Goal: Check status: Check status

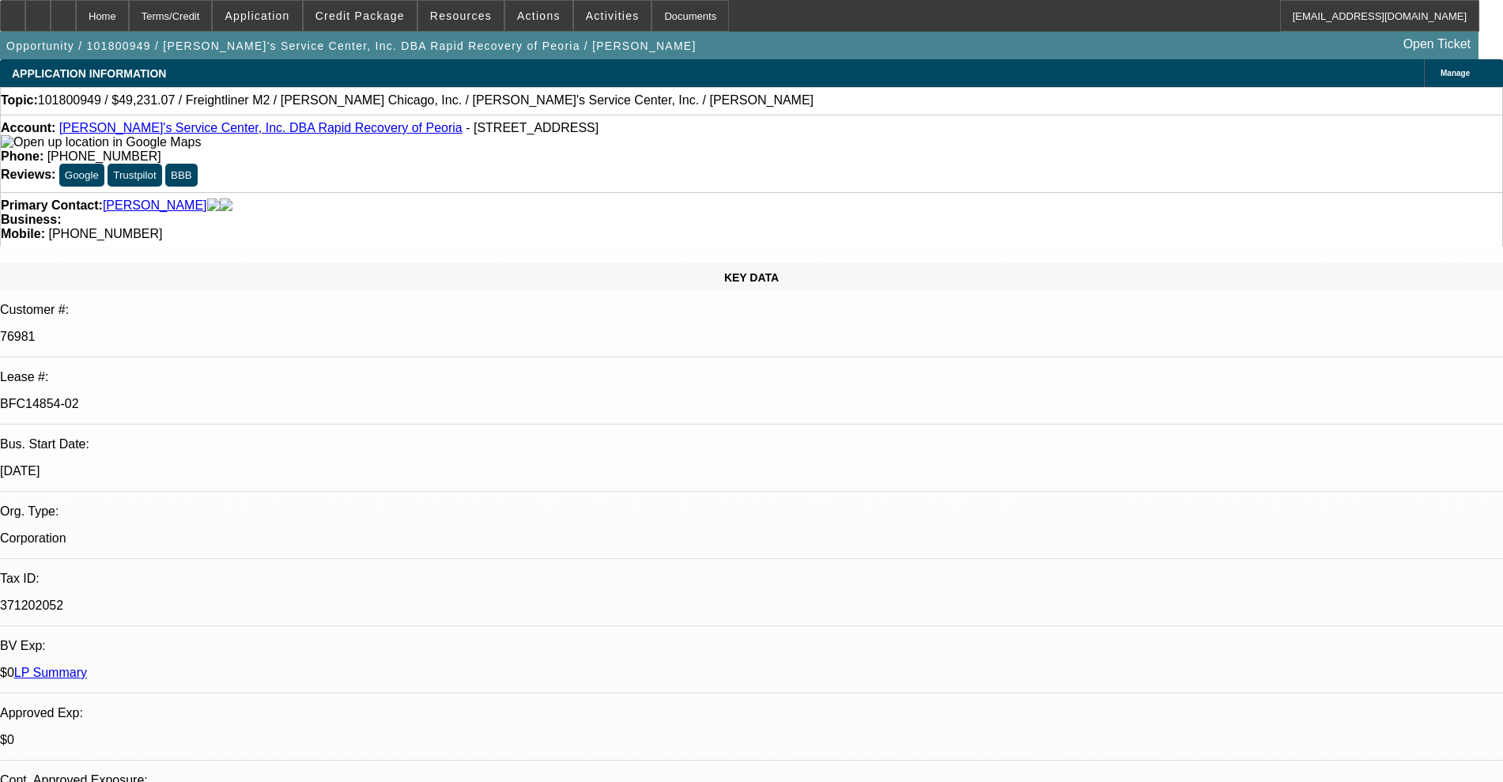
select select "0"
select select "3"
select select "0.15"
select select "16"
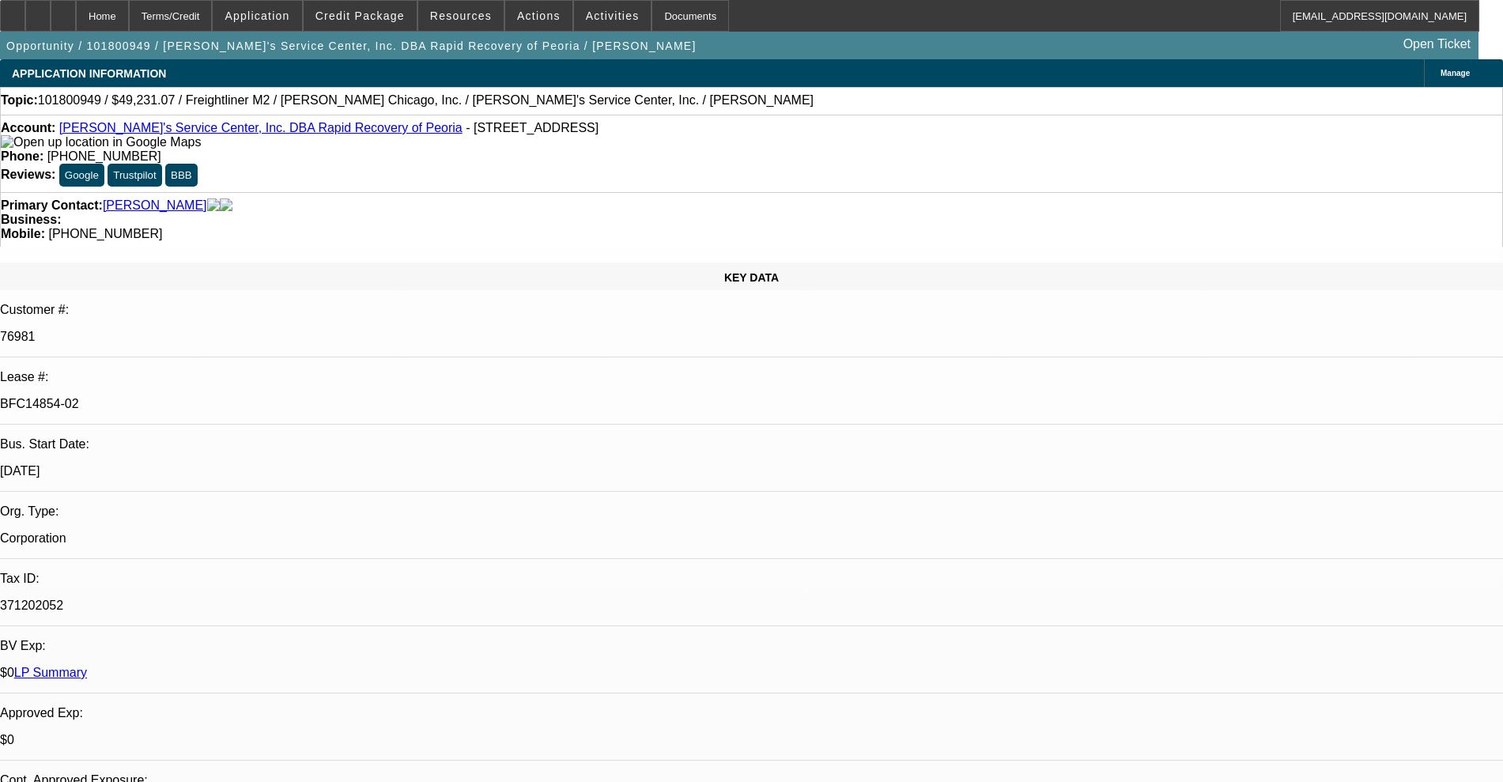
select select "0"
select select "3"
select select "0.15"
select select "16"
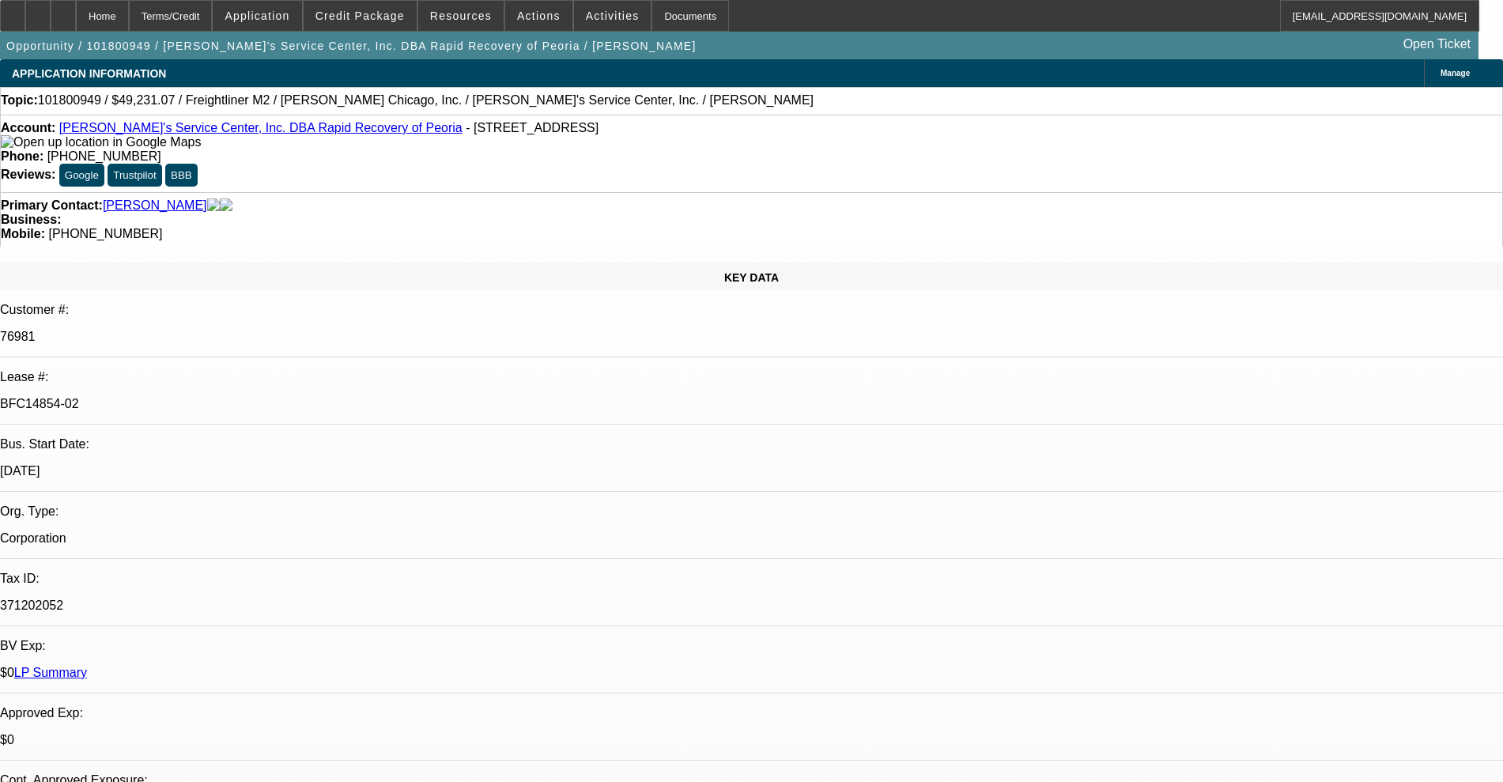
select select "0"
select select "3"
select select "0.15"
select select "16"
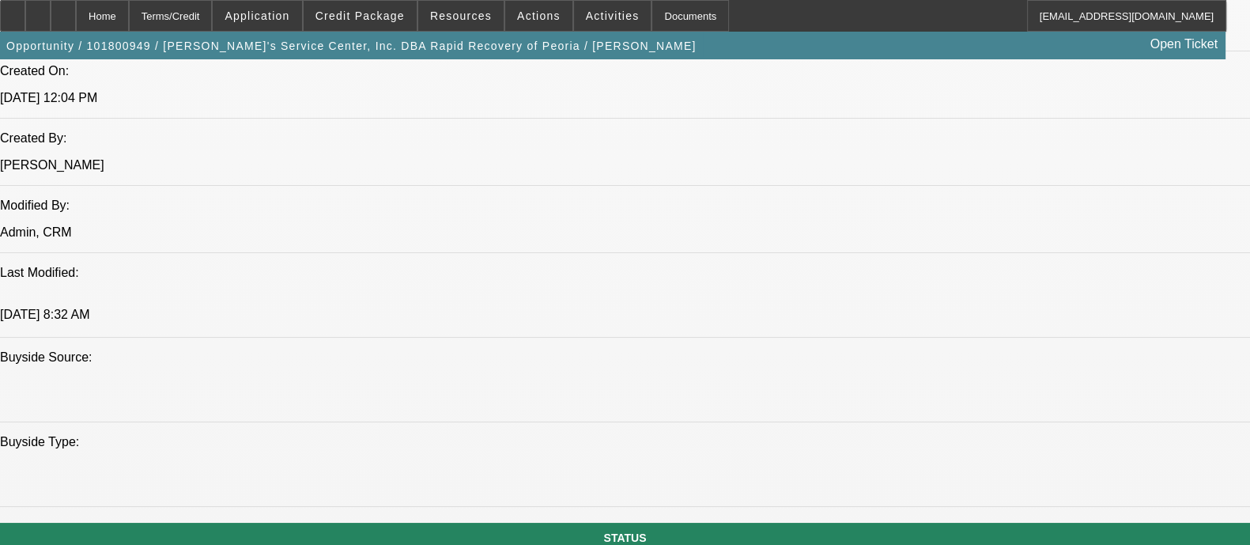
scroll to position [1284, 0]
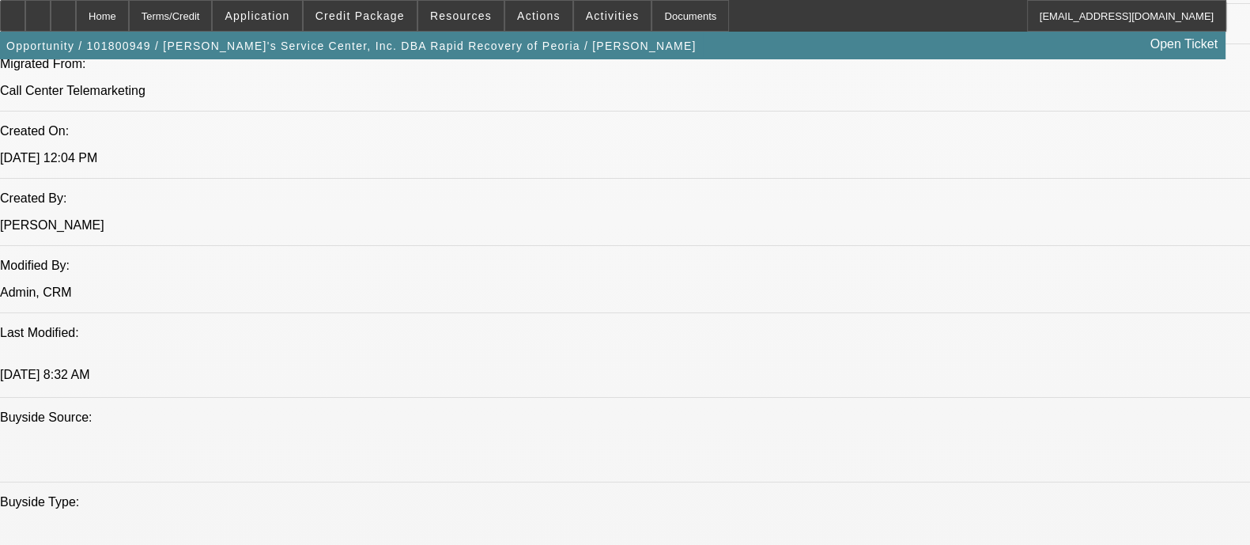
scroll to position [1186, 0]
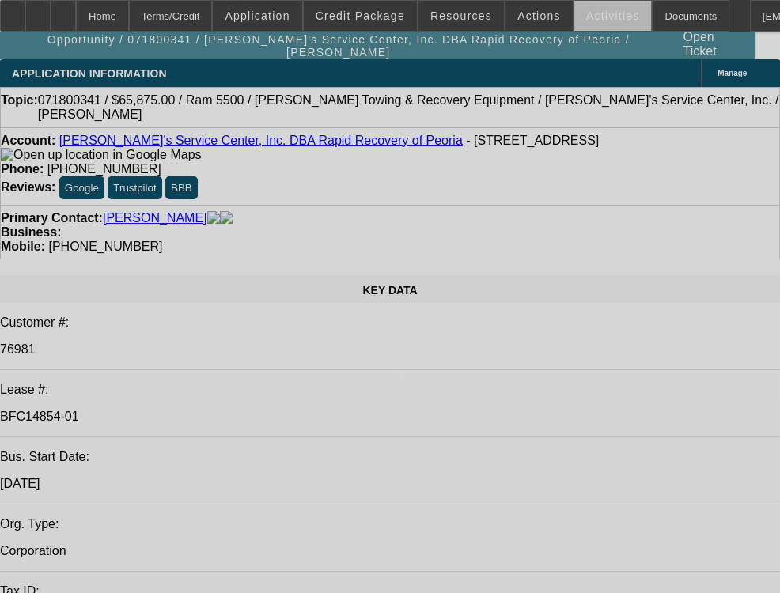
select select "0"
select select "2"
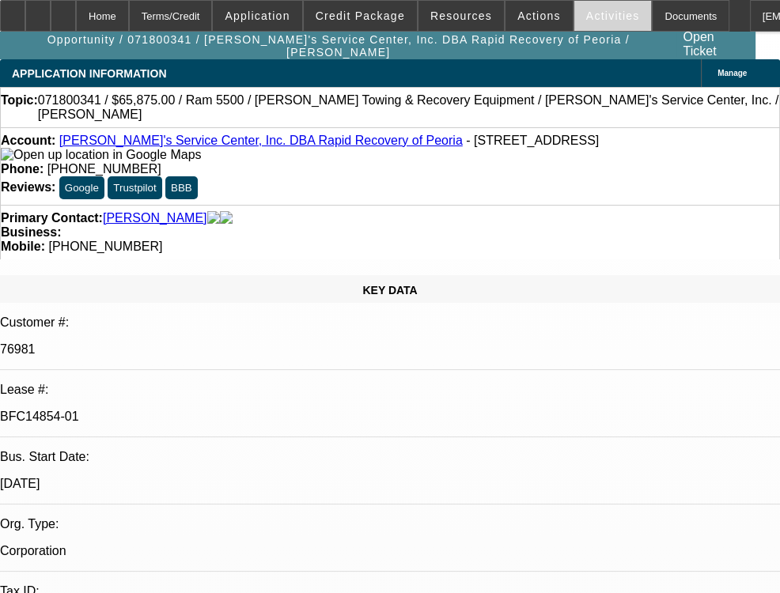
select select "2"
select select "0"
select select "6"
select select "0"
select select "2"
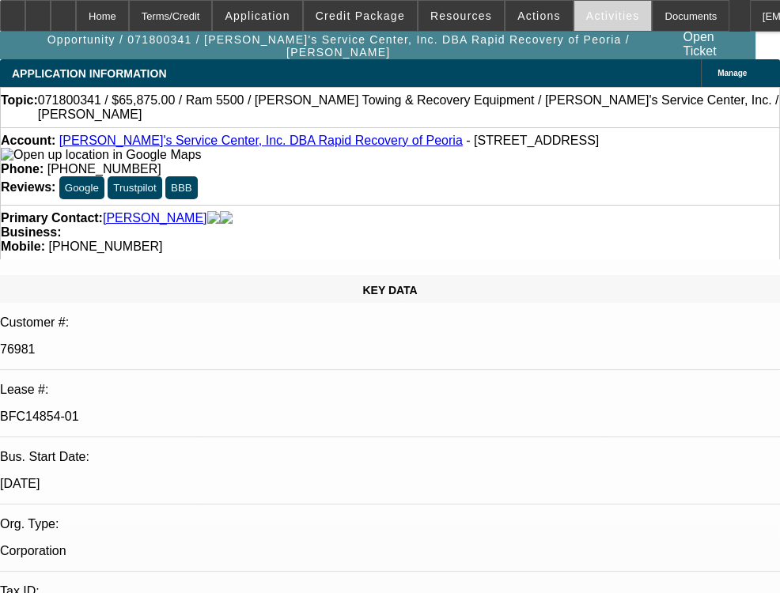
select select "0"
select select "6"
select select "0"
select select "2"
select select "0"
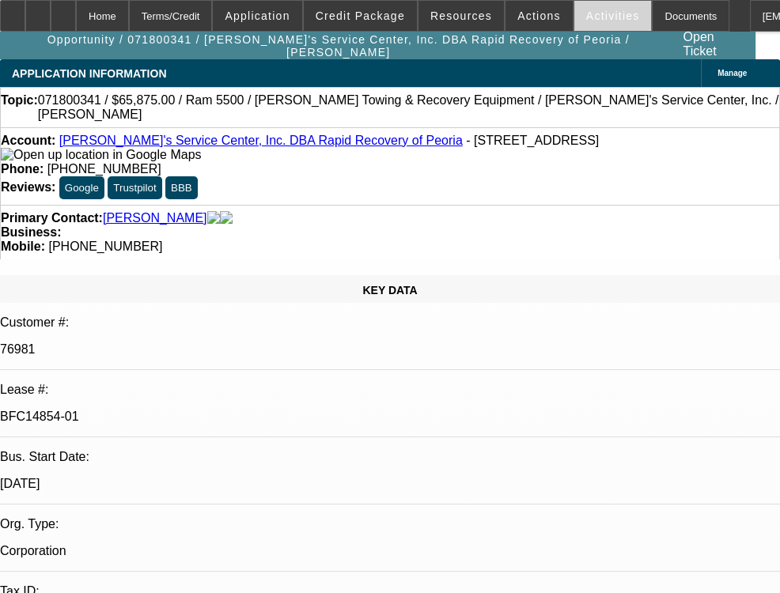
select select "6"
select select "0"
select select "2"
select select "0"
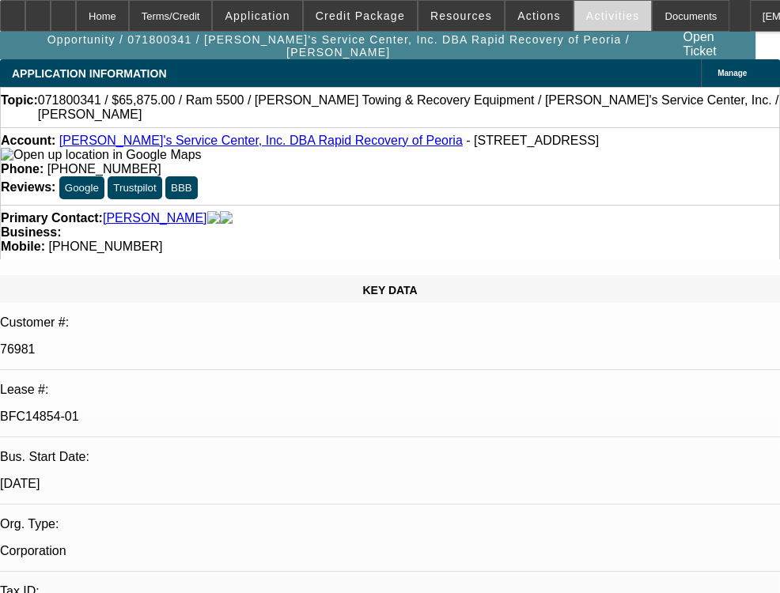
select select "6"
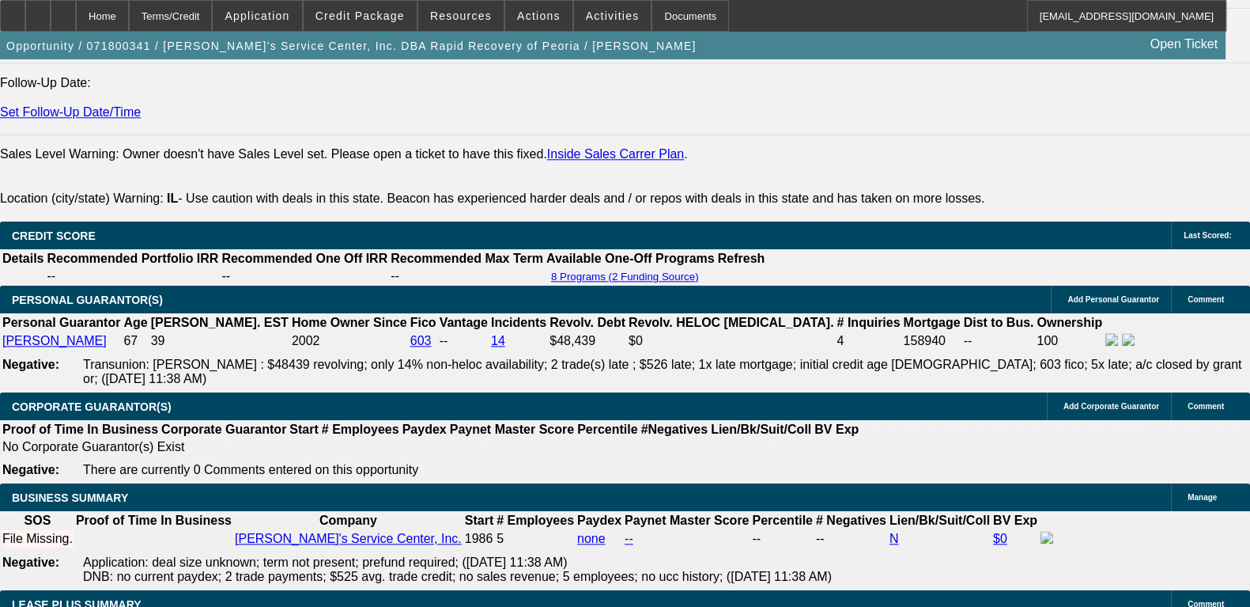
scroll to position [2470, 0]
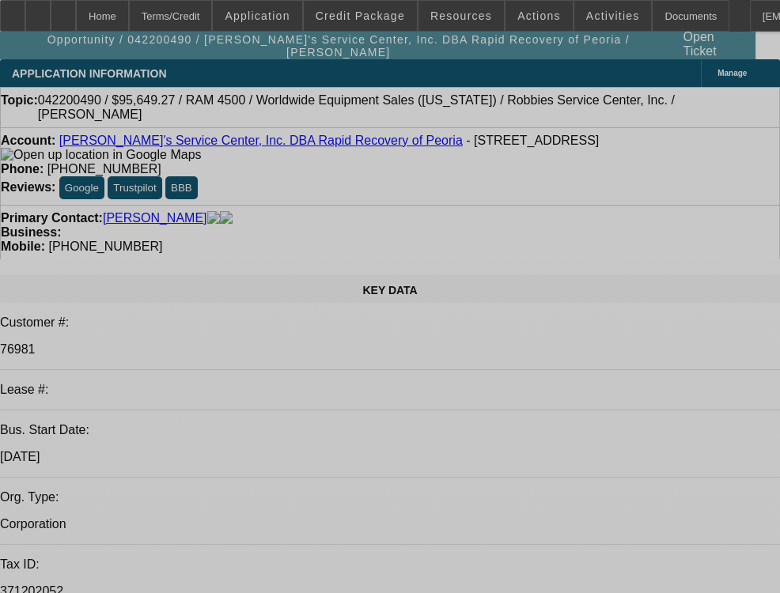
select select "0.15"
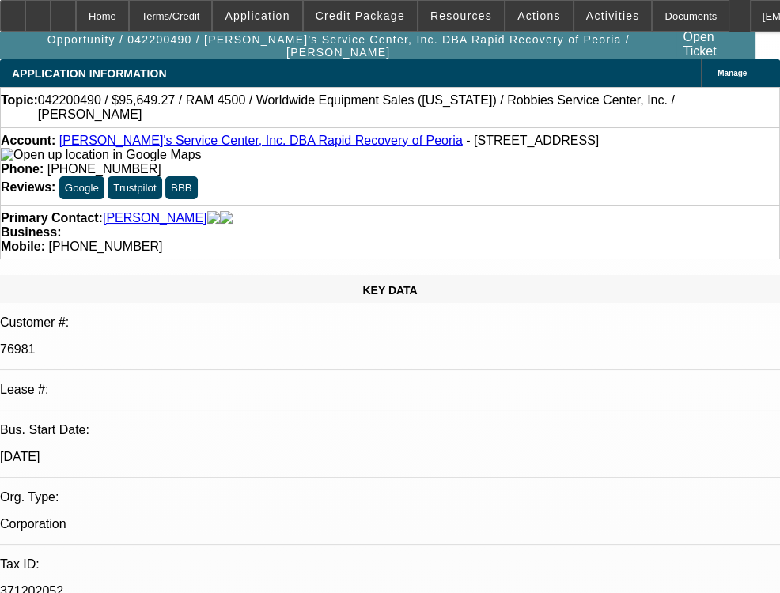
select select "2"
select select "0.1"
select select "4"
select select "0"
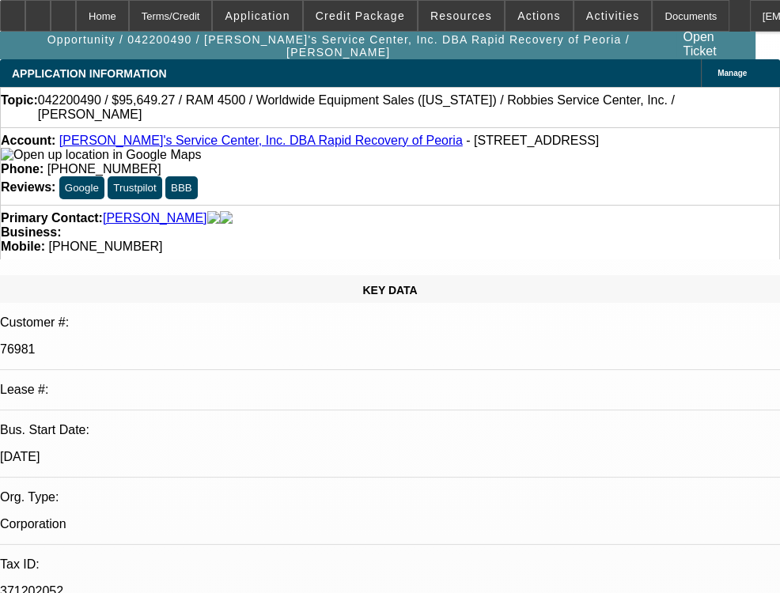
select select "2"
select select "0.1"
select select "4"
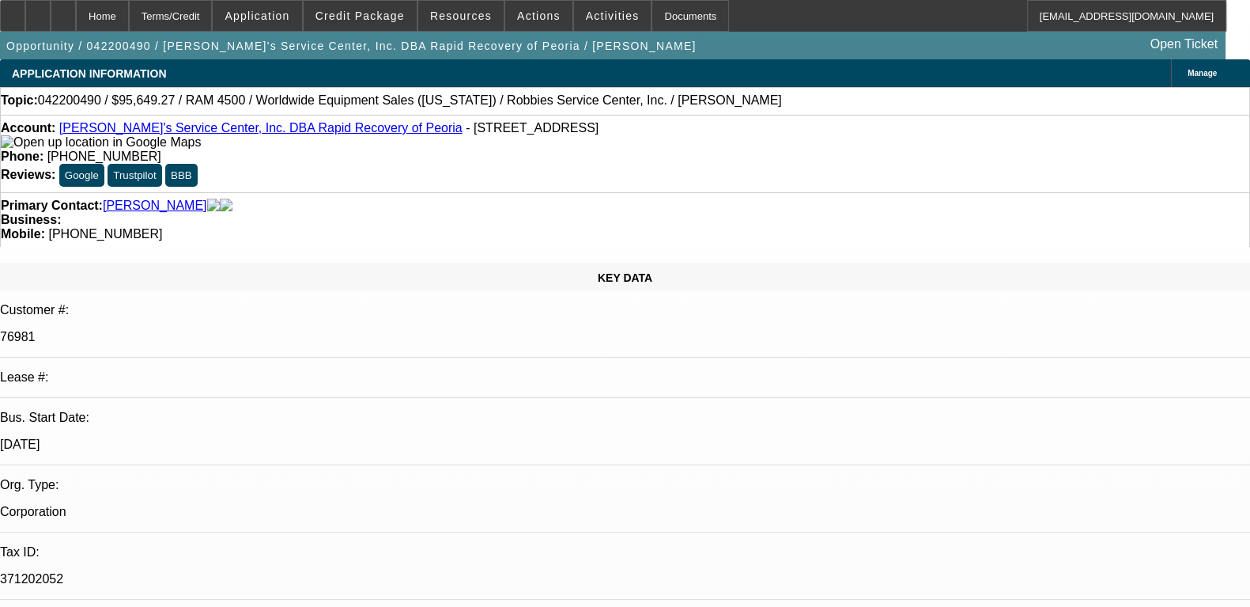
scroll to position [197, 0]
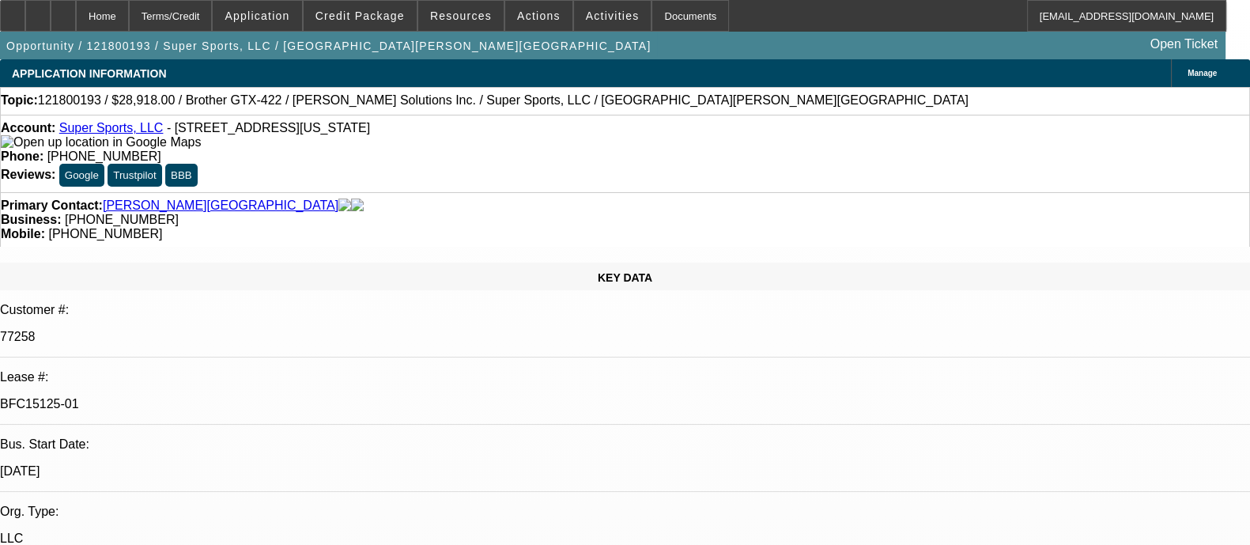
select select "0"
select select "0.1"
select select "4"
select select "0"
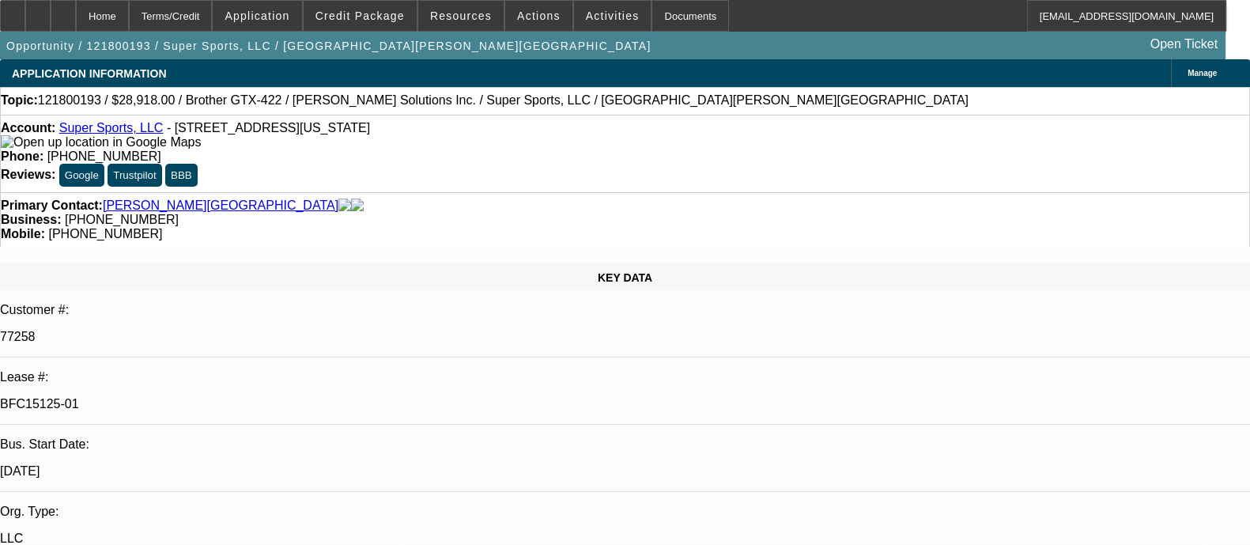
select select "0"
select select "0.1"
select select "4"
select select "0"
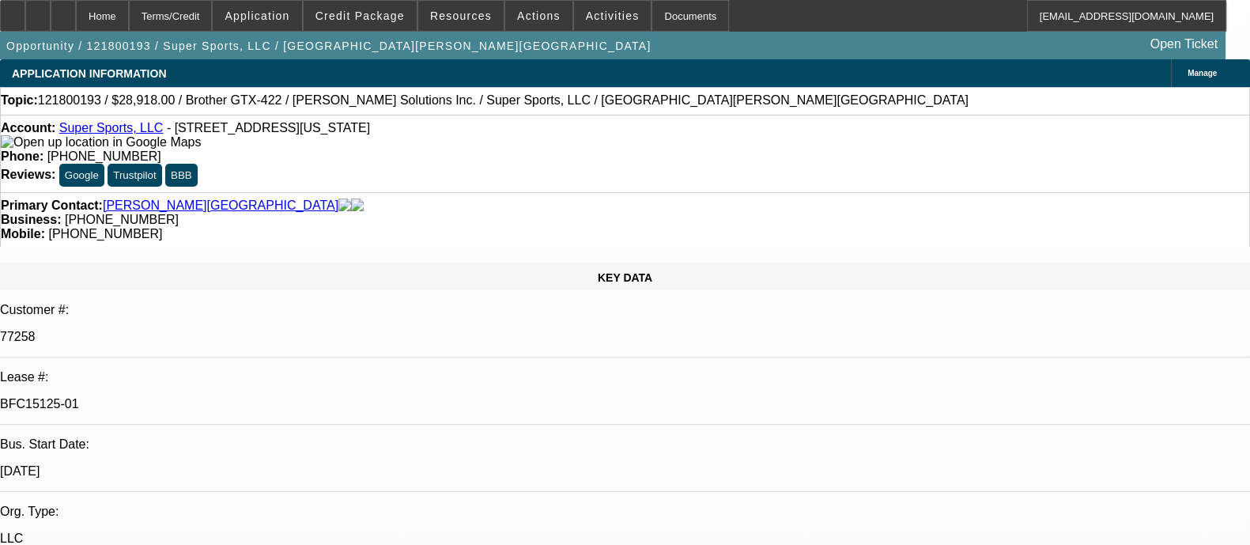
select select "0.1"
select select "4"
select select "0"
select select "2"
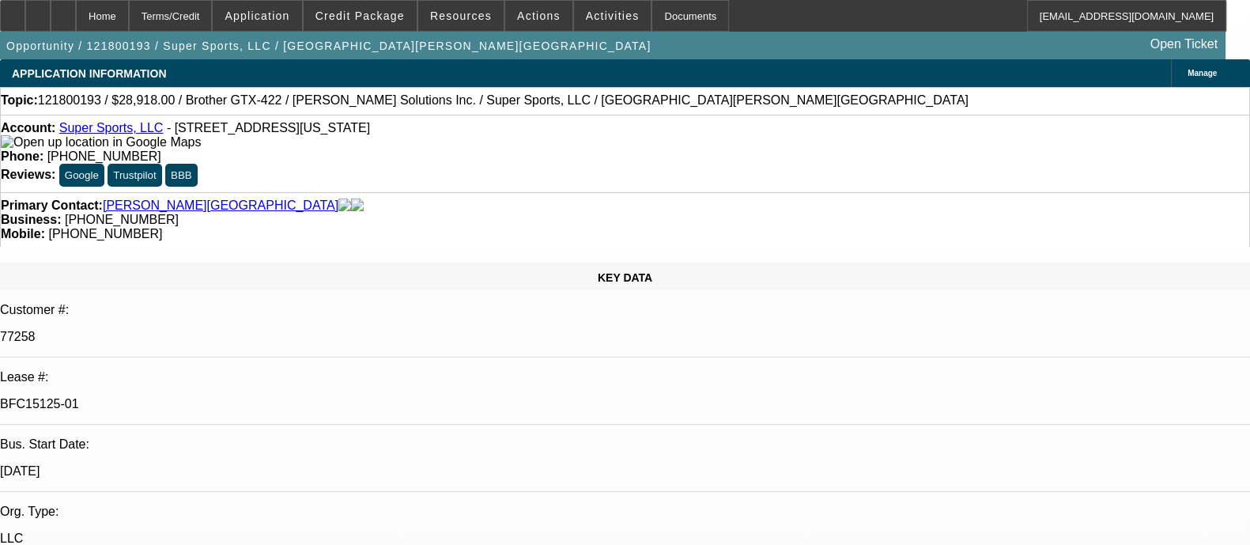
select select "0.1"
select select "4"
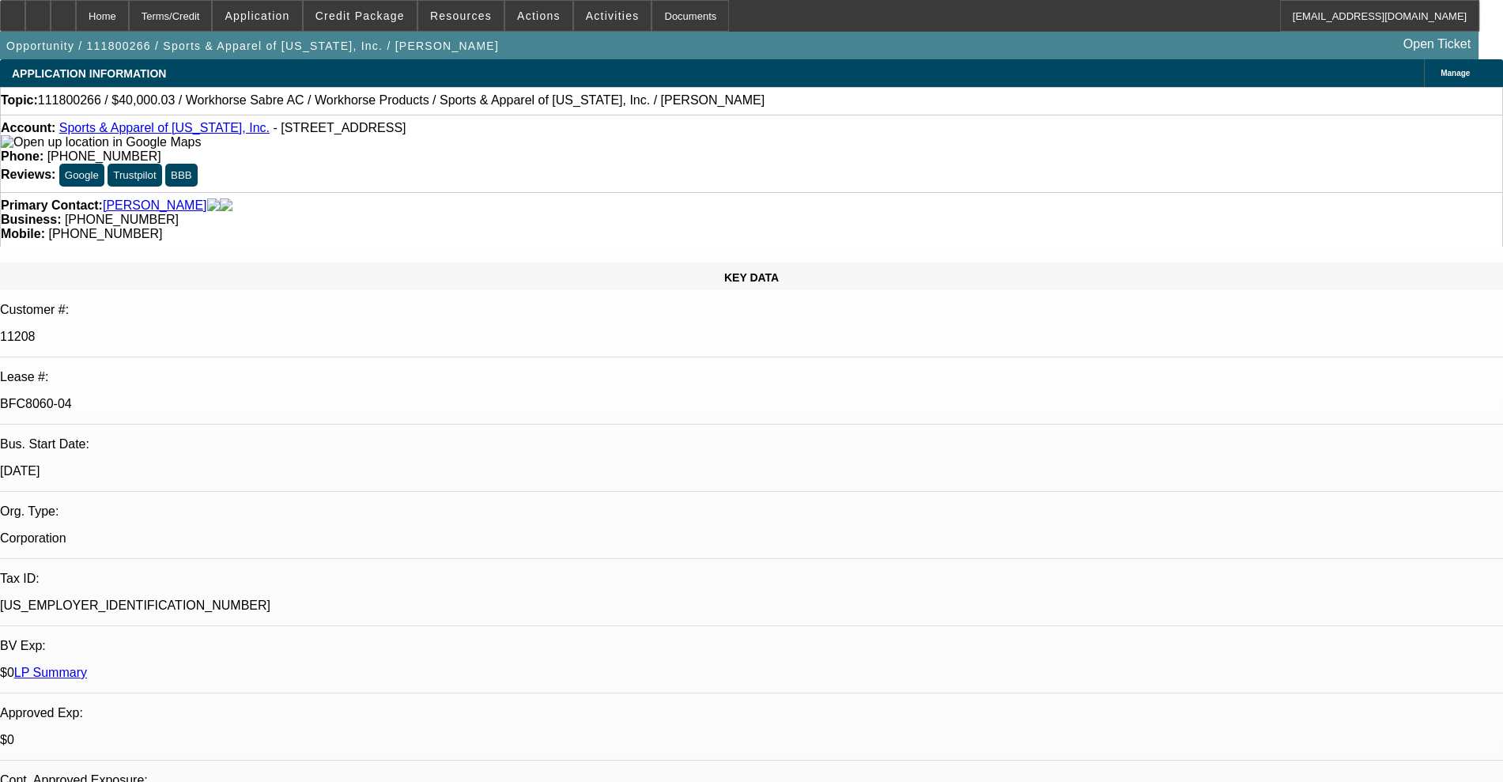
select select "0"
select select "2"
select select "0.1"
select select "4"
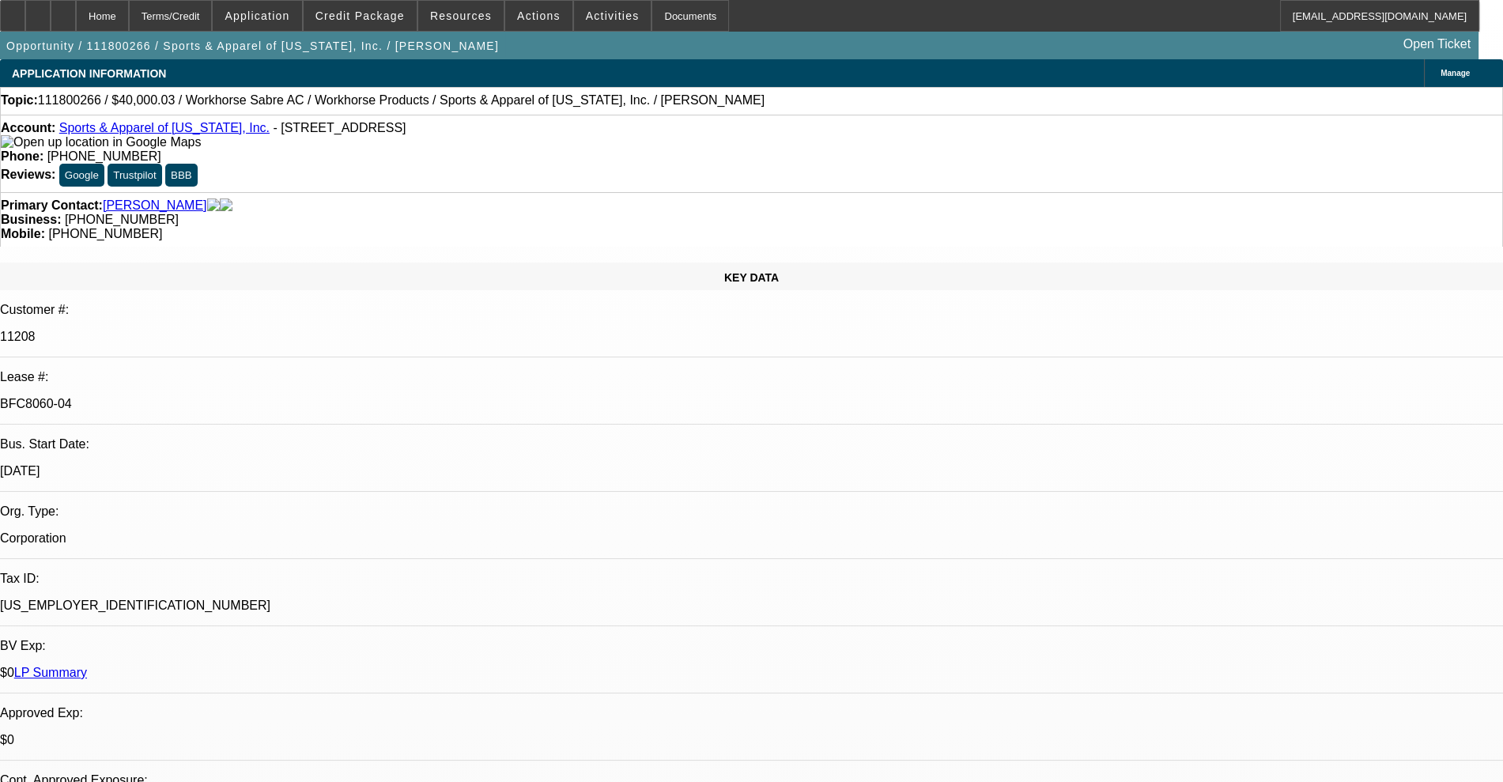
select select "0"
select select "2"
select select "0.1"
select select "4"
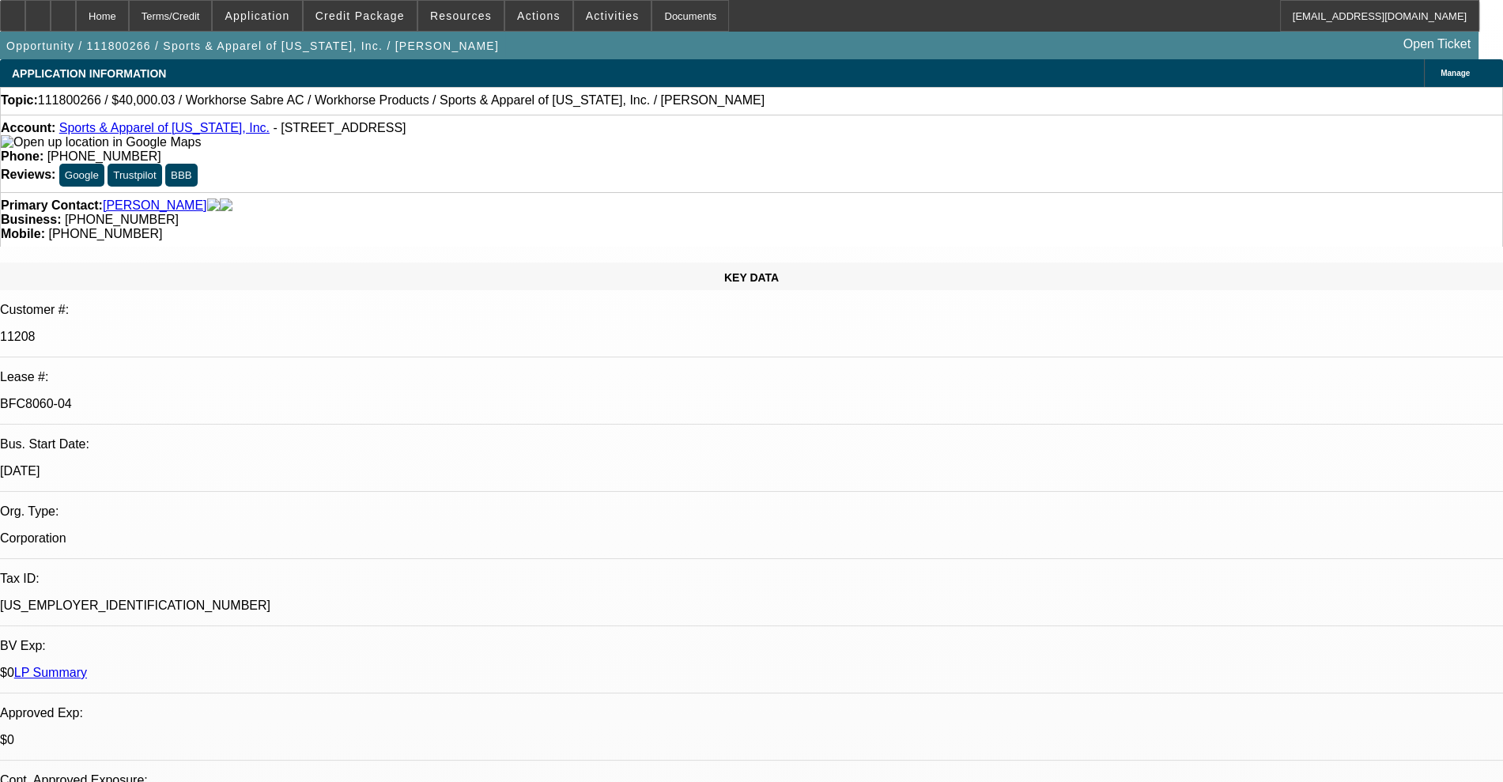
select select "0"
select select "2"
select select "0.1"
select select "4"
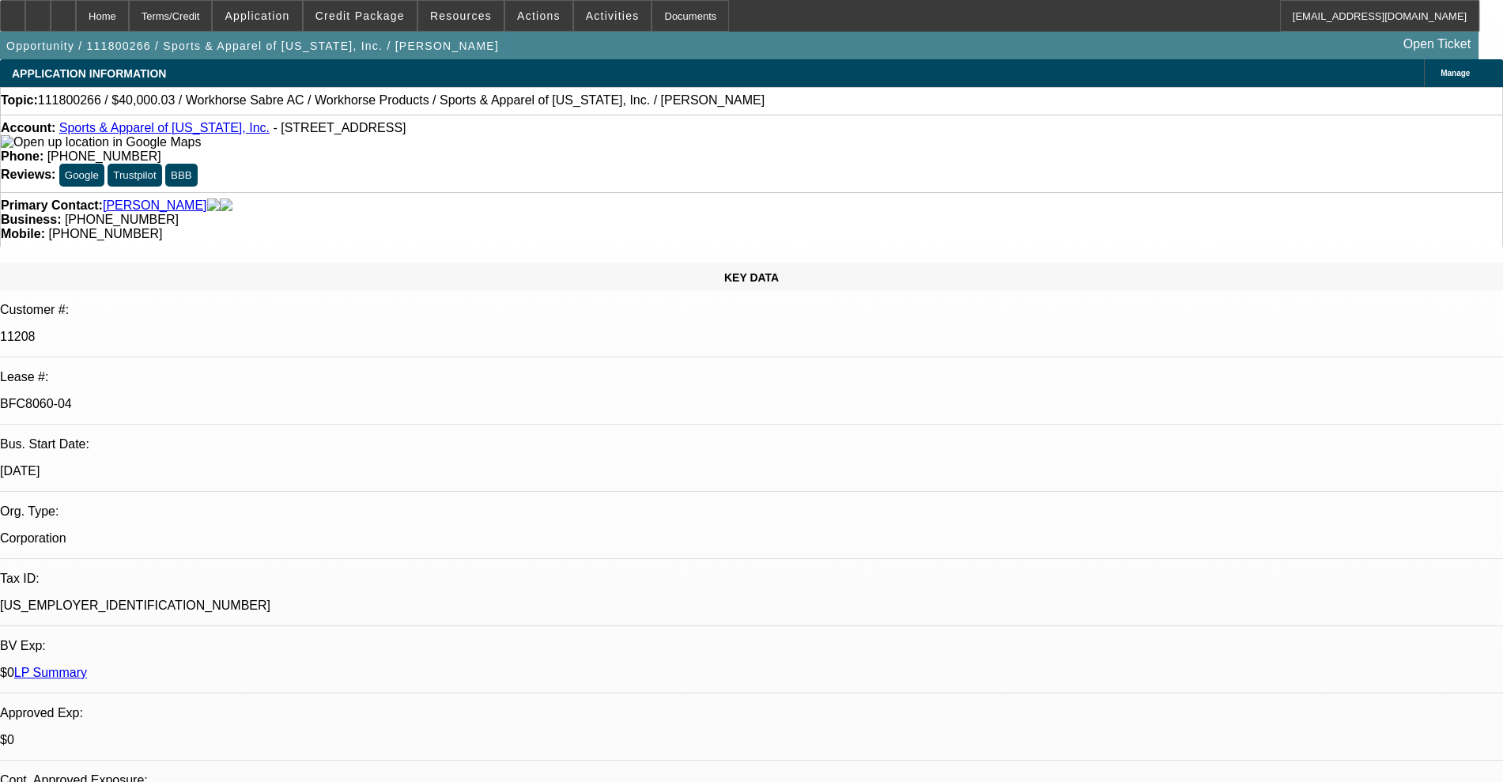
select select "0"
select select "2"
select select "0.1"
select select "4"
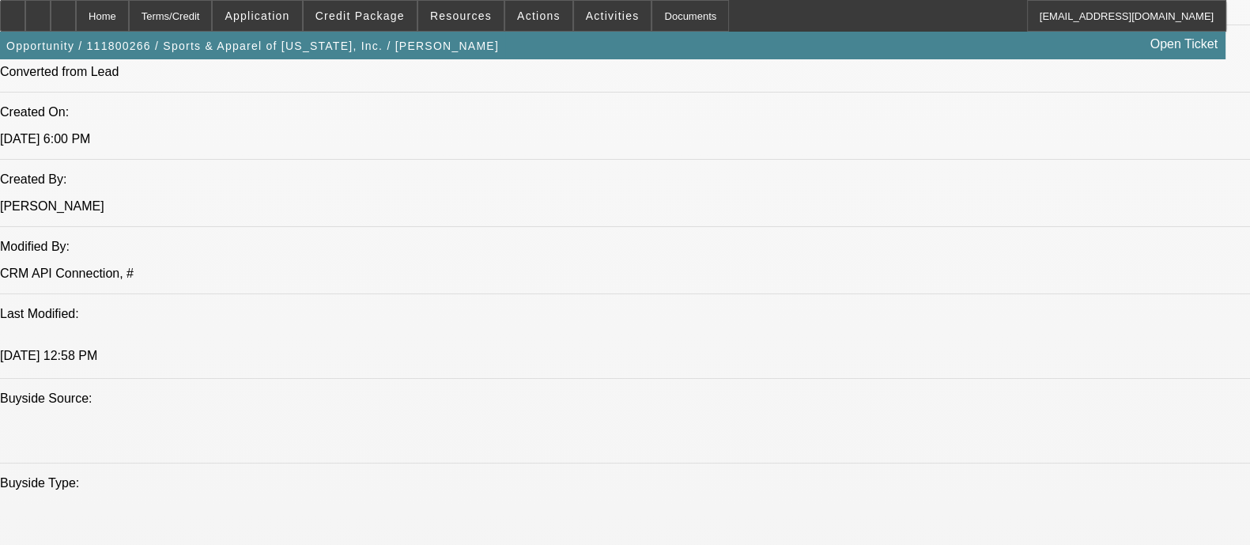
scroll to position [1186, 0]
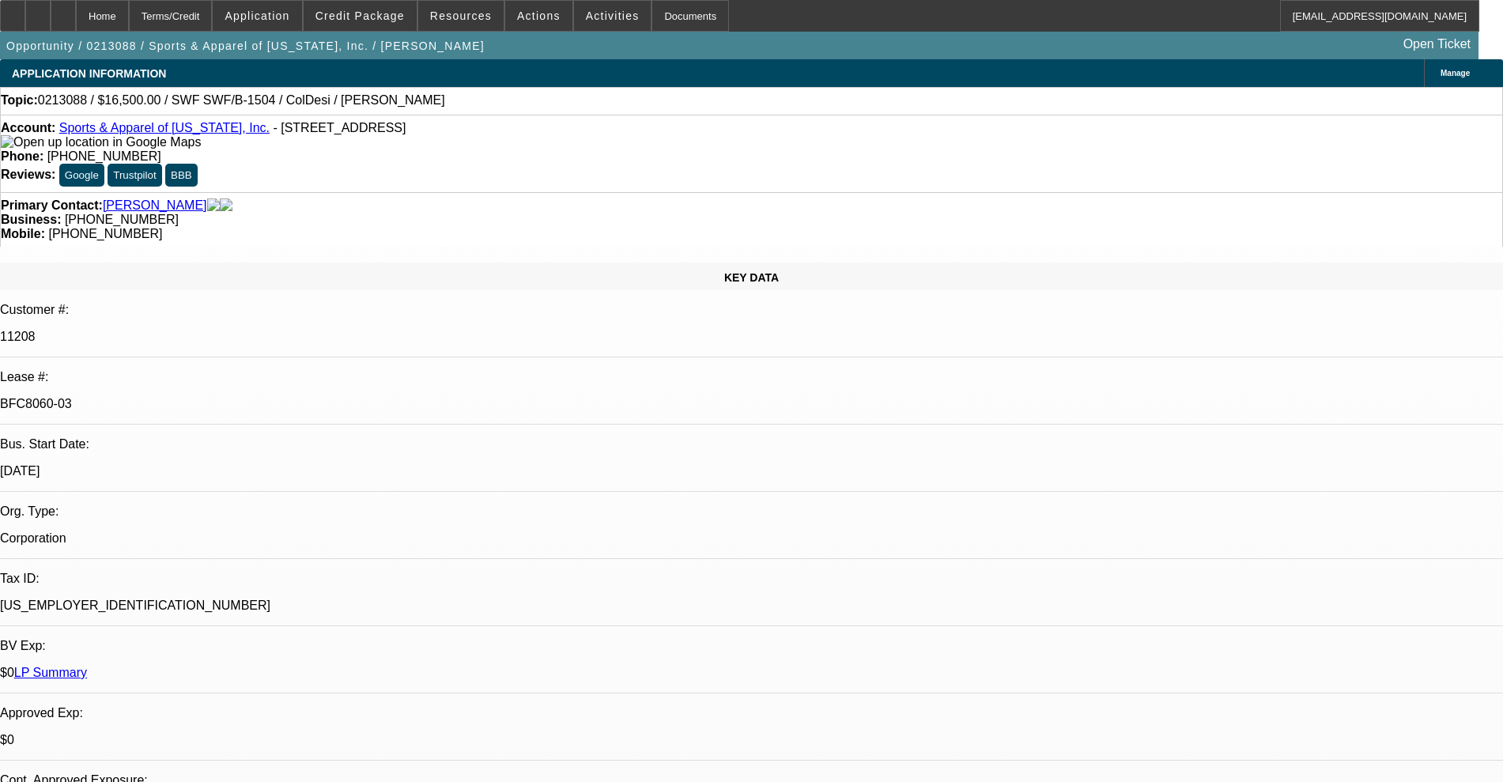
select select "0"
select select "2"
select select "0"
select select "4"
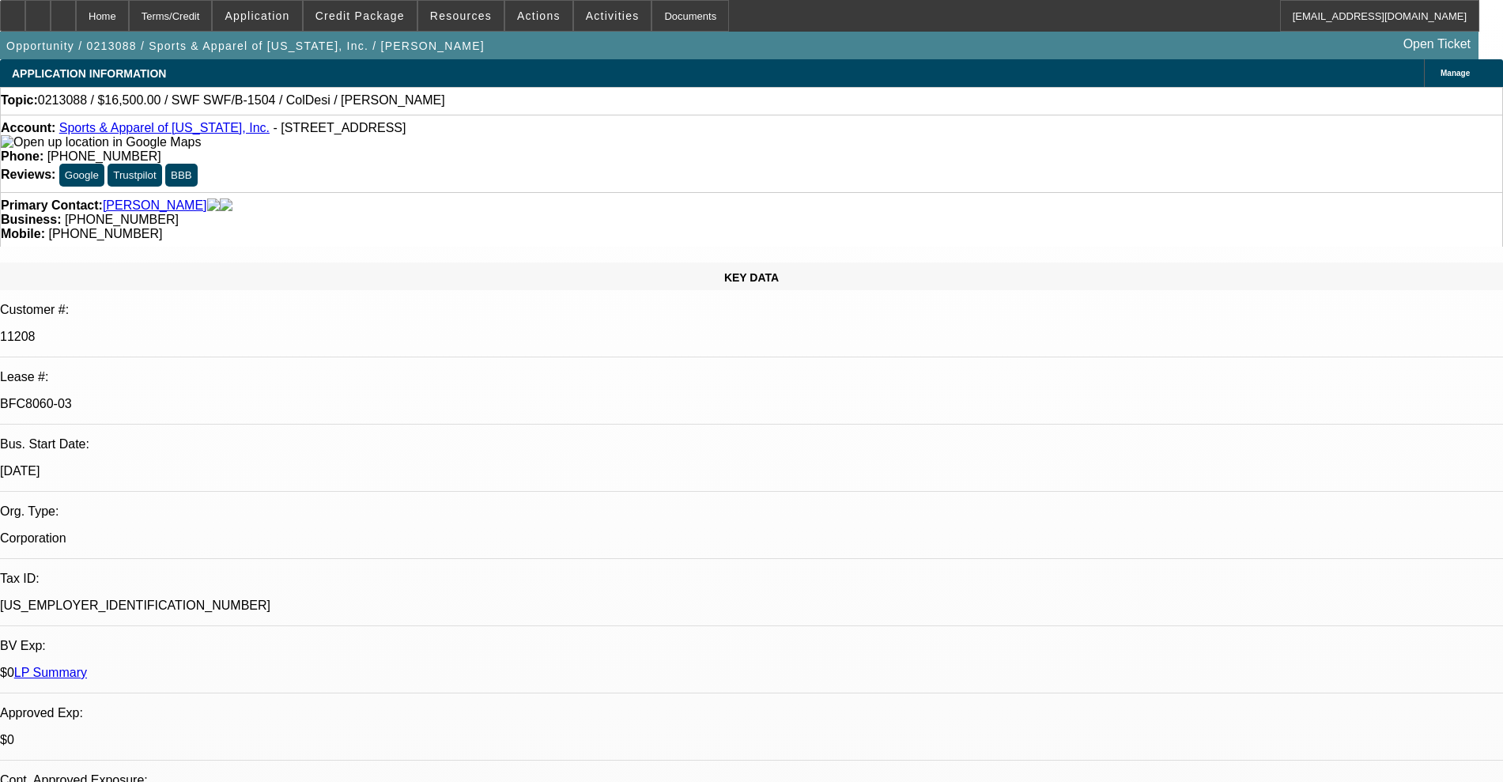
select select "0"
select select "2"
select select "0"
select select "4"
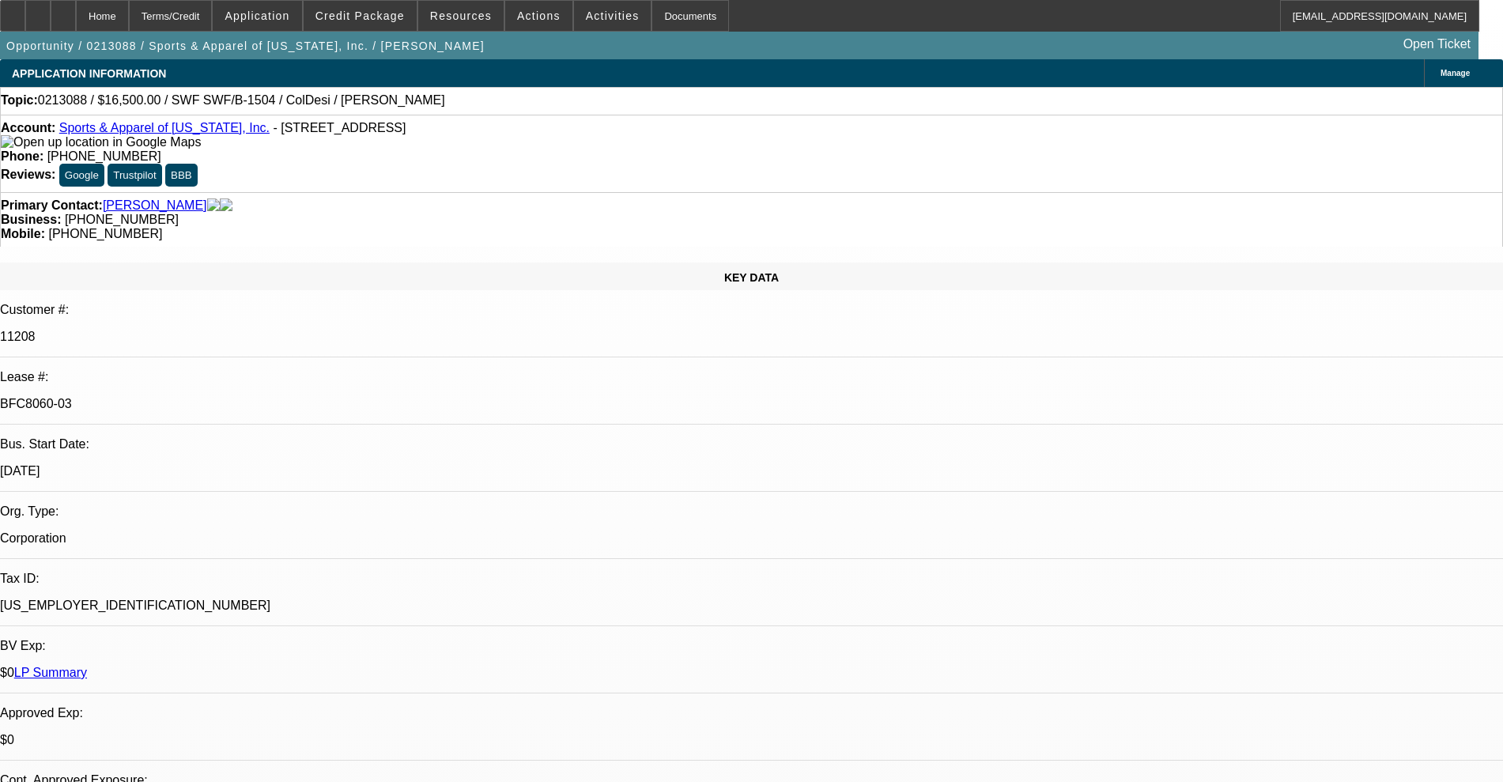
select select "0"
select select "2"
select select "0"
select select "4"
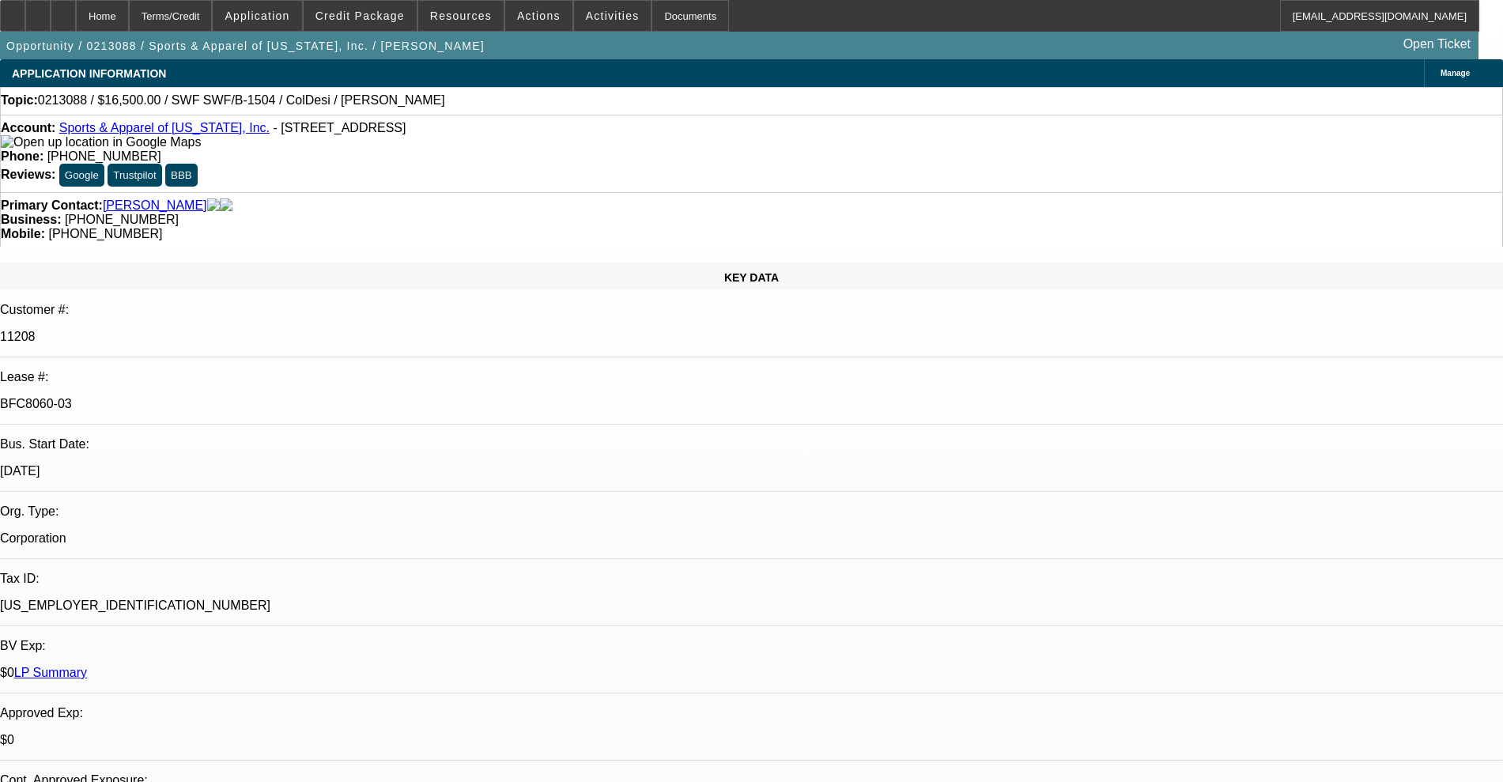
select select "0"
select select "2"
select select "0"
select select "4"
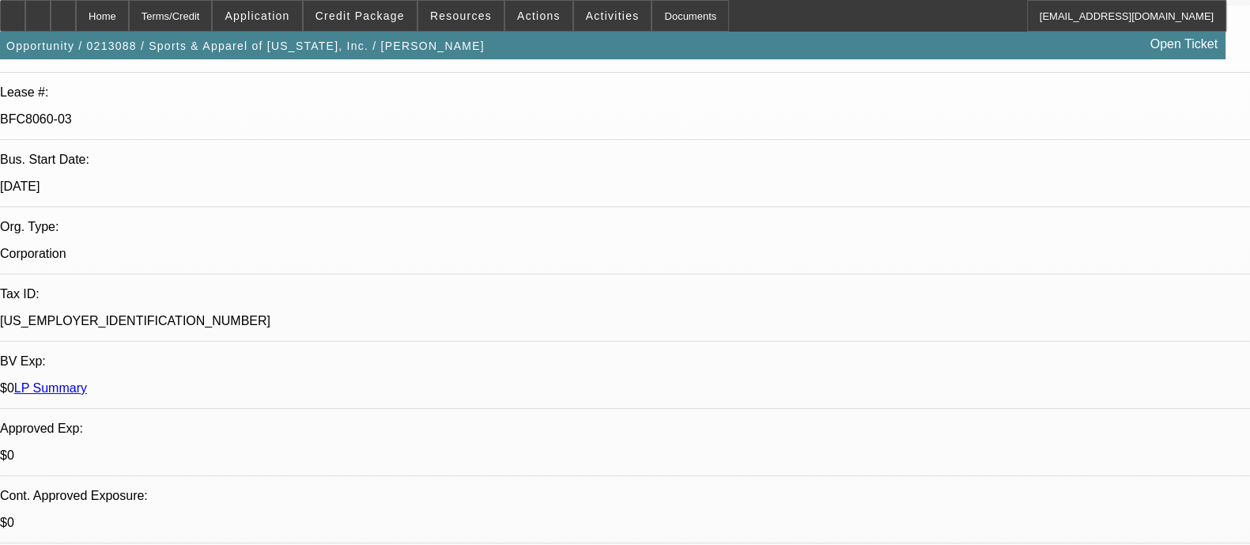
scroll to position [494, 0]
